Goal: Find specific page/section: Find specific page/section

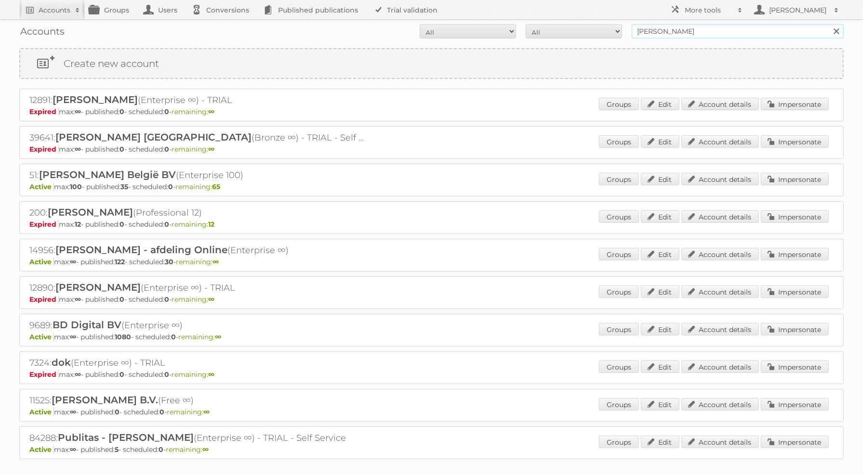
click at [729, 33] on input "[PERSON_NAME]" at bounding box center [737, 31] width 212 height 14
click at [729, 33] on input "albert heijn" at bounding box center [737, 31] width 212 height 14
type input "e"
type input "welkoop"
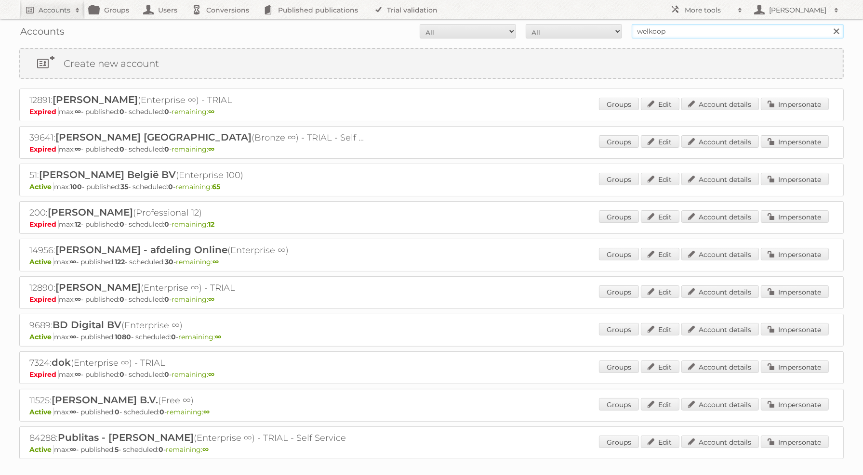
click at [828, 24] on input "Search" at bounding box center [835, 31] width 14 height 14
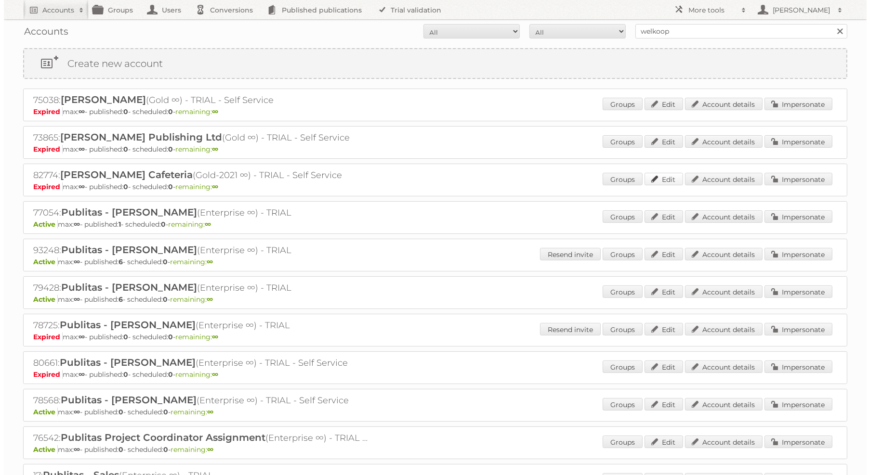
scroll to position [227, 0]
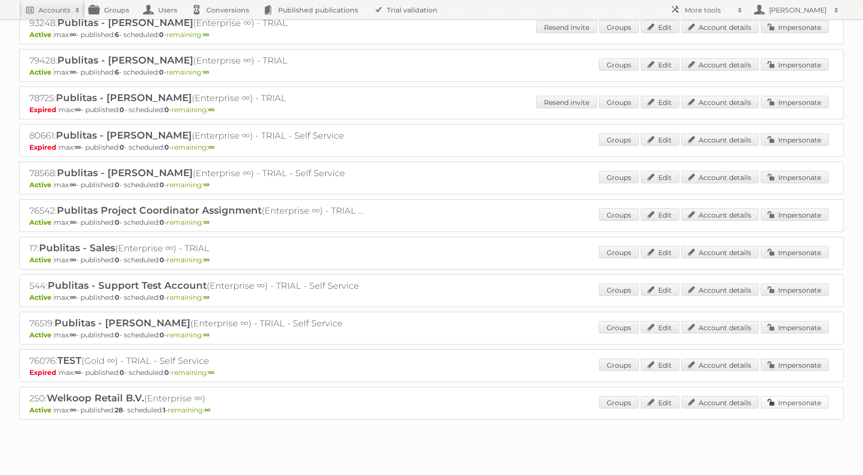
click at [776, 396] on link "Impersonate" at bounding box center [795, 402] width 68 height 13
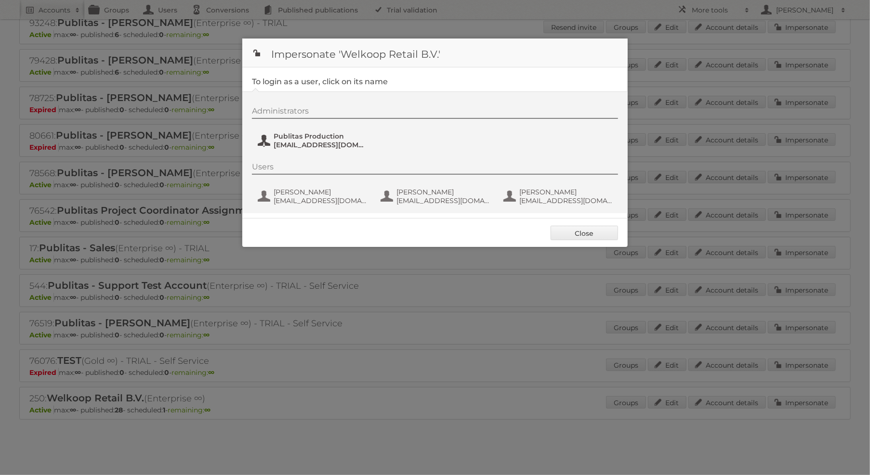
click at [327, 138] on span "Publitas Production" at bounding box center [320, 136] width 93 height 9
